Goal: Submit feedback/report problem: Leave review/rating

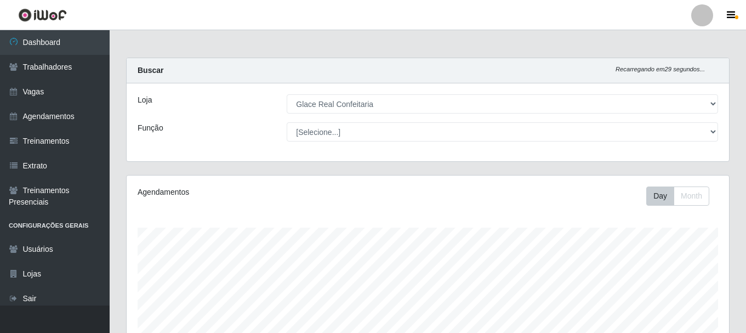
select select "445"
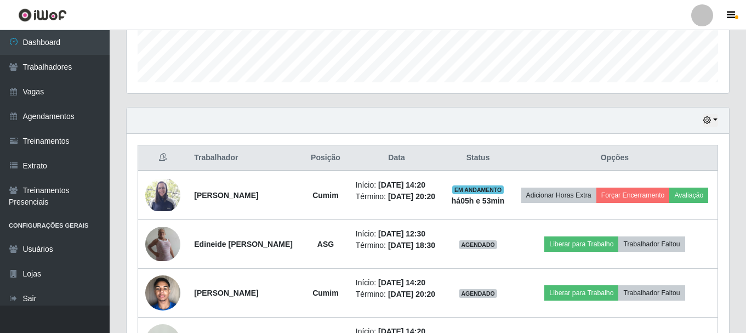
scroll to position [228, 603]
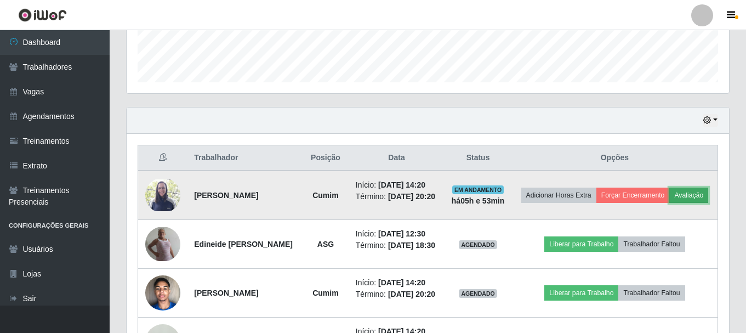
click at [669, 203] on button "Avaliação" at bounding box center [688, 195] width 39 height 15
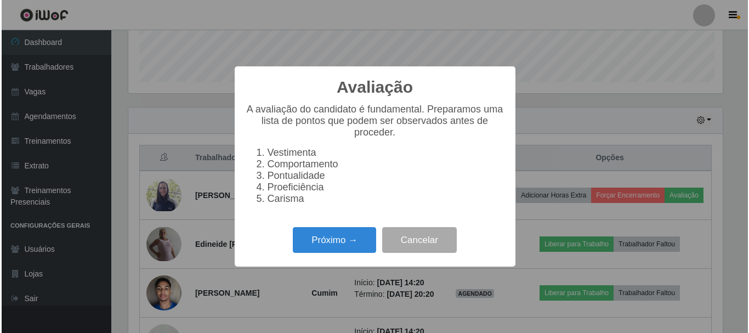
scroll to position [228, 597]
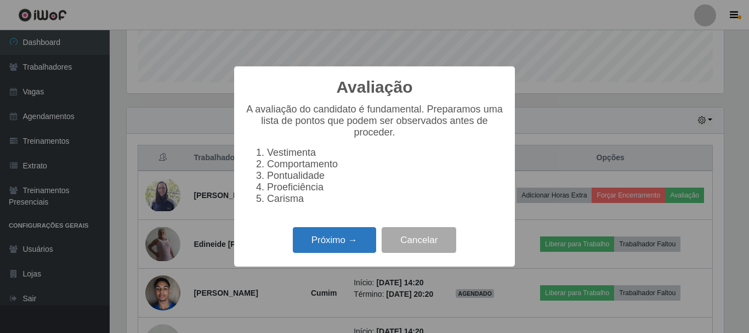
click at [329, 243] on button "Próximo →" at bounding box center [334, 240] width 83 height 26
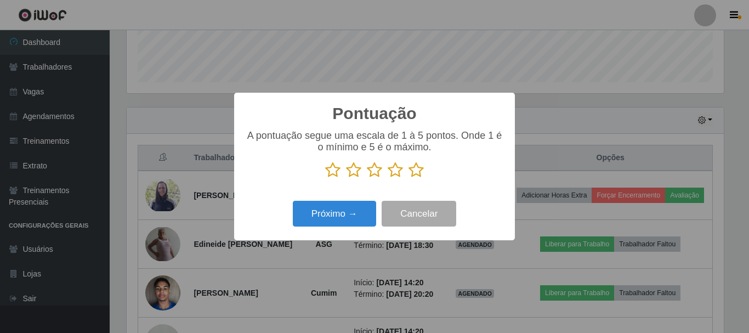
scroll to position [548092, 547722]
click at [414, 171] on icon at bounding box center [415, 170] width 15 height 16
click at [408, 178] on input "radio" at bounding box center [408, 178] width 0 height 0
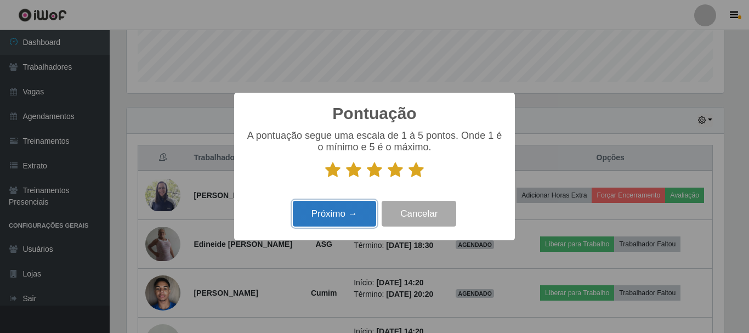
click at [356, 217] on button "Próximo →" at bounding box center [334, 214] width 83 height 26
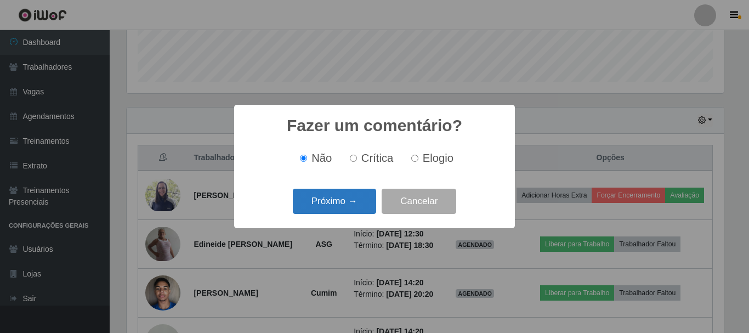
click at [336, 201] on button "Próximo →" at bounding box center [334, 202] width 83 height 26
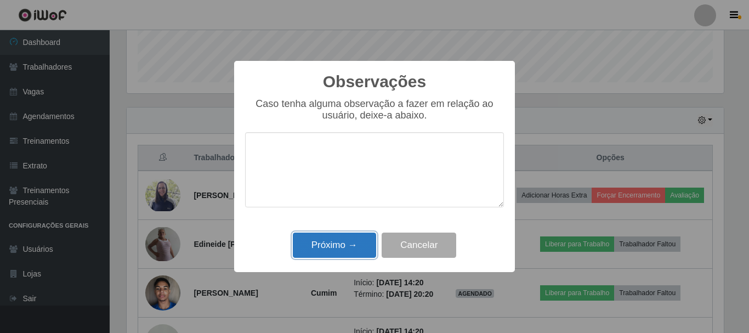
click at [351, 247] on button "Próximo →" at bounding box center [334, 245] width 83 height 26
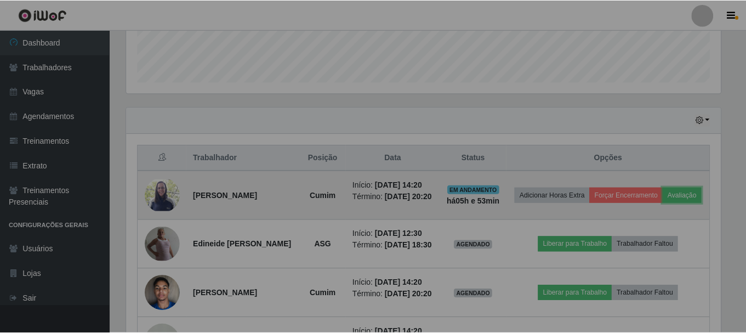
scroll to position [228, 603]
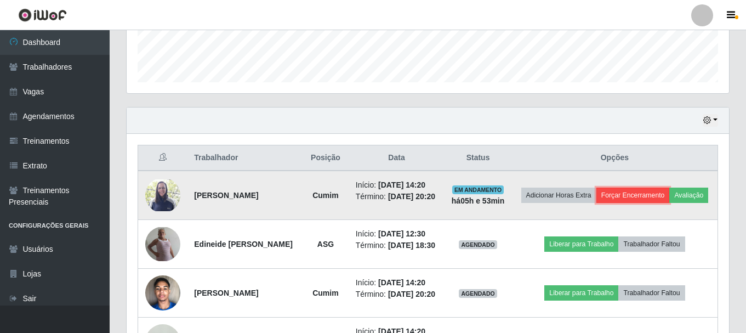
click at [659, 197] on button "Forçar Encerramento" at bounding box center [633, 195] width 73 height 15
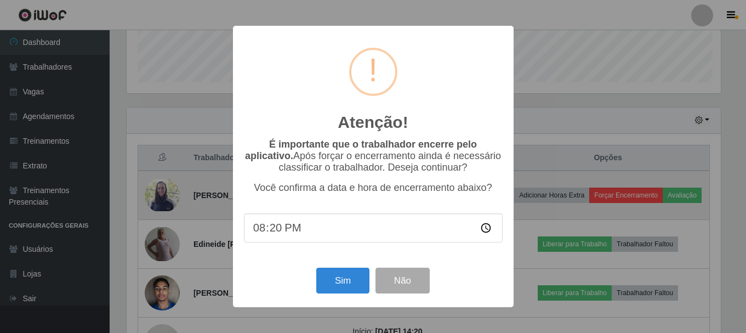
scroll to position [228, 597]
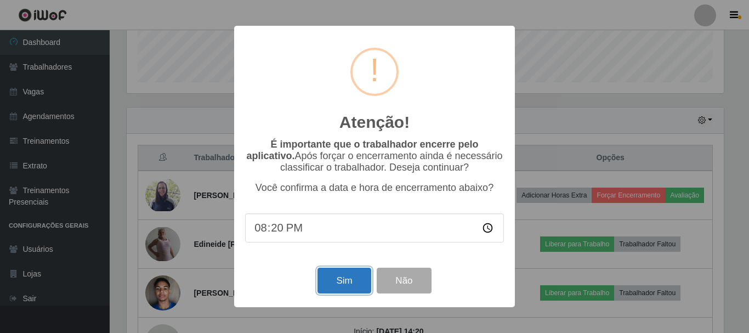
click at [350, 278] on button "Sim" at bounding box center [343, 281] width 53 height 26
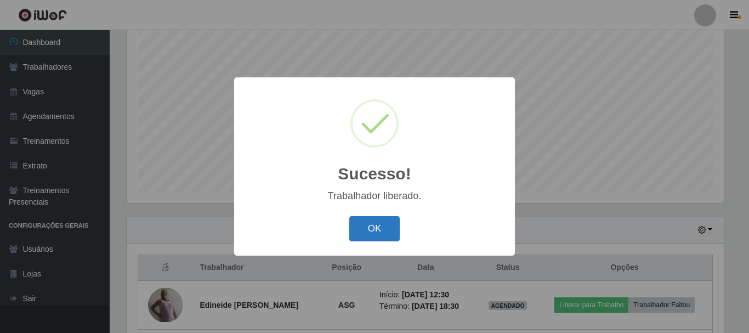
click at [382, 219] on button "OK" at bounding box center [374, 229] width 51 height 26
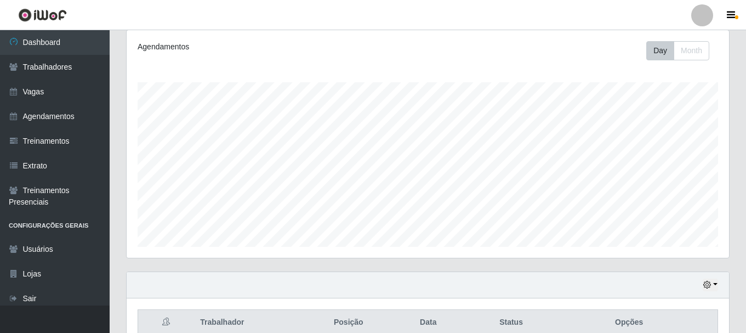
scroll to position [0, 0]
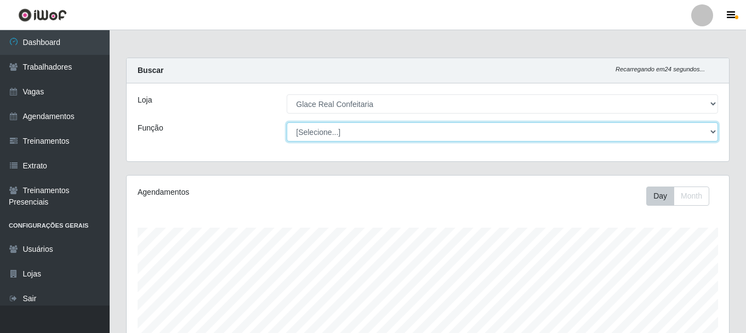
click at [384, 135] on select "[Selecione...] ASG ASG + ASG ++ Auxiliar de Cozinha Auxiliar de Cozinha + Auxil…" at bounding box center [503, 131] width 432 height 19
